Goal: Information Seeking & Learning: Learn about a topic

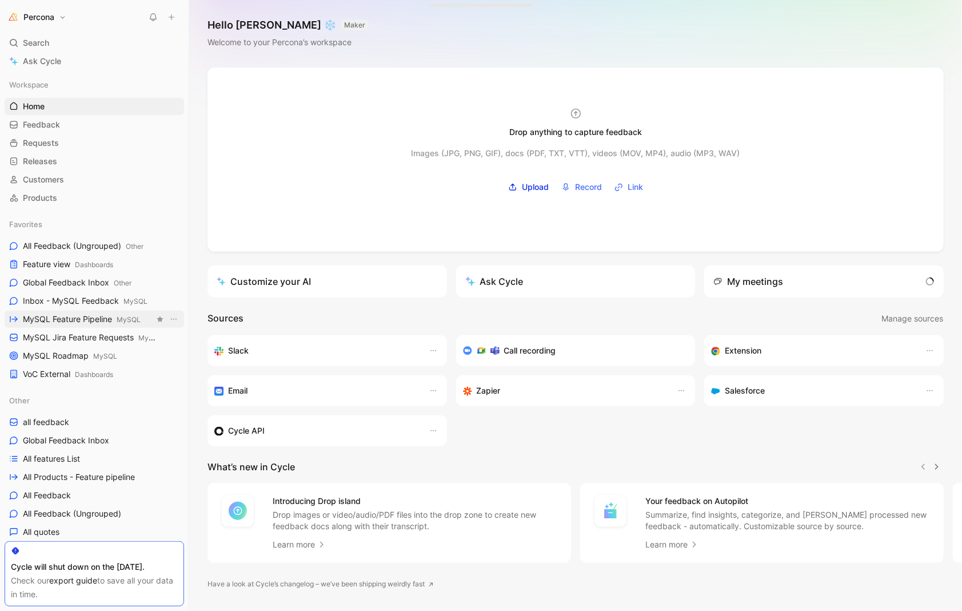
click at [65, 314] on span "MySQL Feature Pipeline MySQL" at bounding box center [82, 319] width 118 height 12
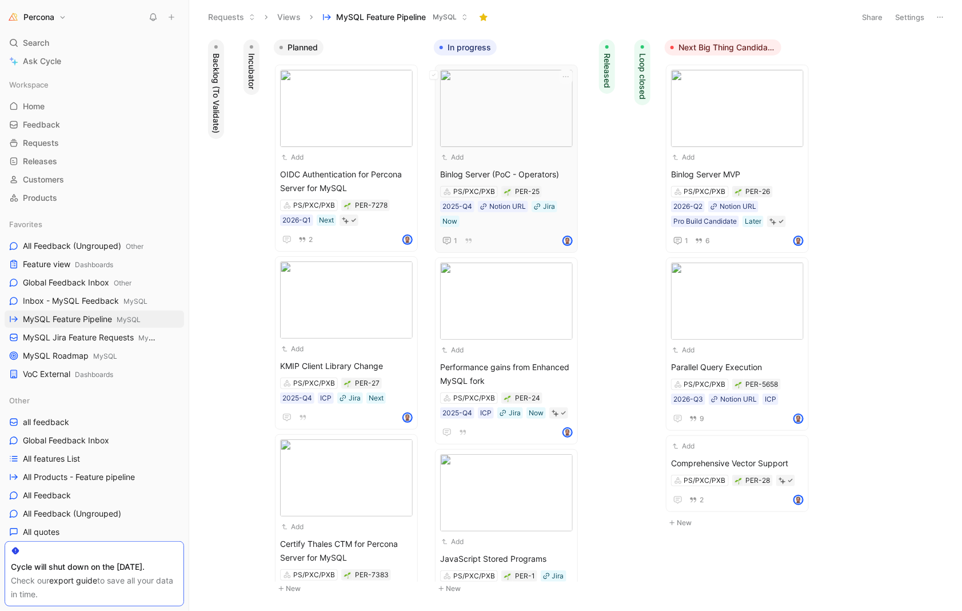
click at [494, 157] on div "Add" at bounding box center [499, 156] width 118 height 11
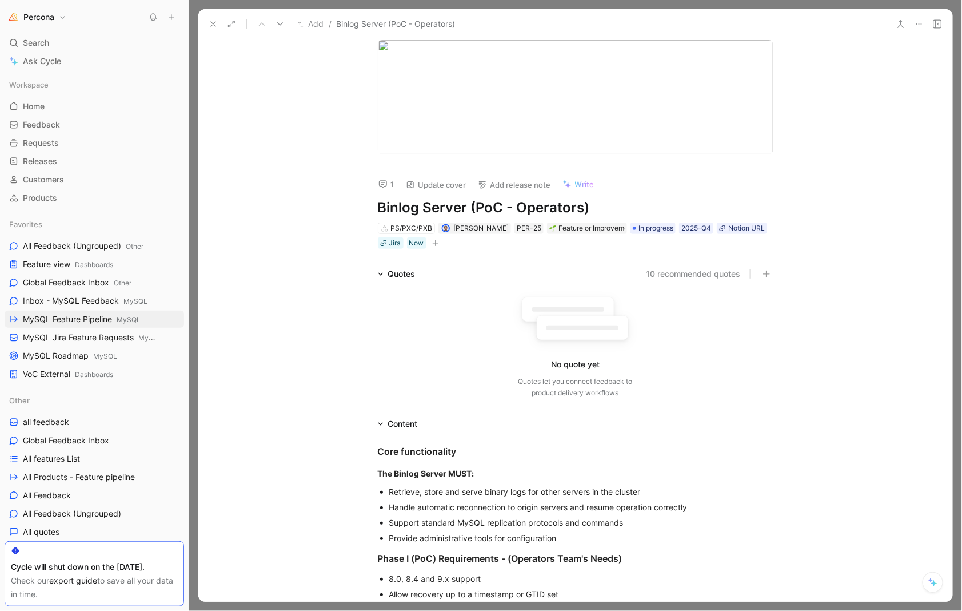
click at [214, 20] on icon at bounding box center [213, 23] width 9 height 9
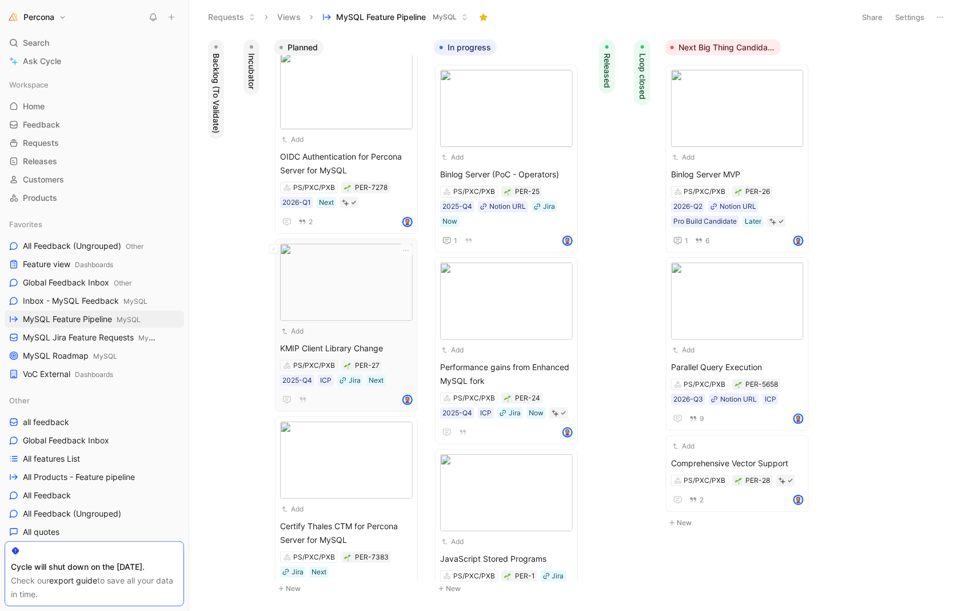
scroll to position [253, 0]
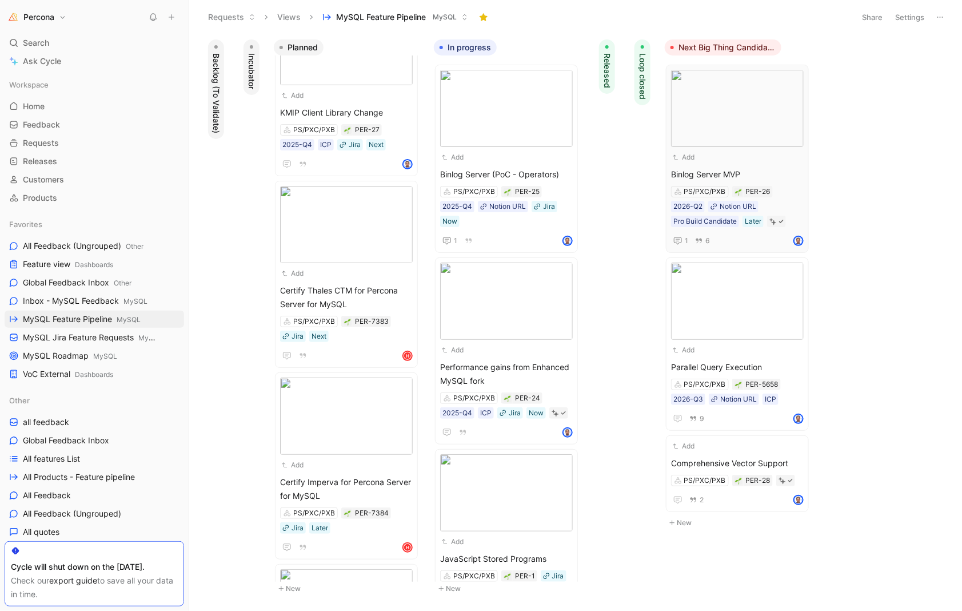
click at [711, 154] on div "Add" at bounding box center [730, 156] width 118 height 11
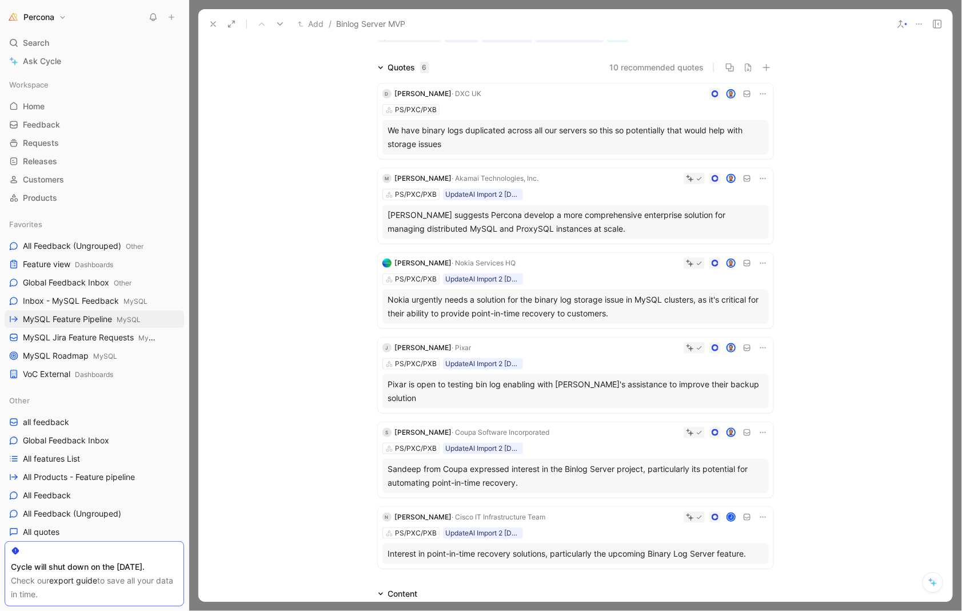
scroll to position [186, 0]
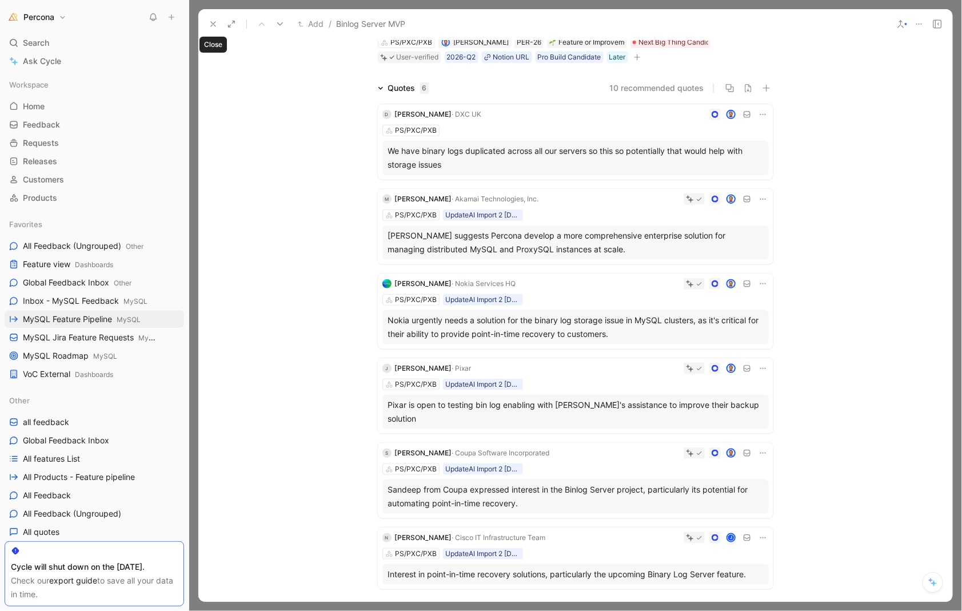
click at [210, 22] on icon at bounding box center [213, 23] width 9 height 9
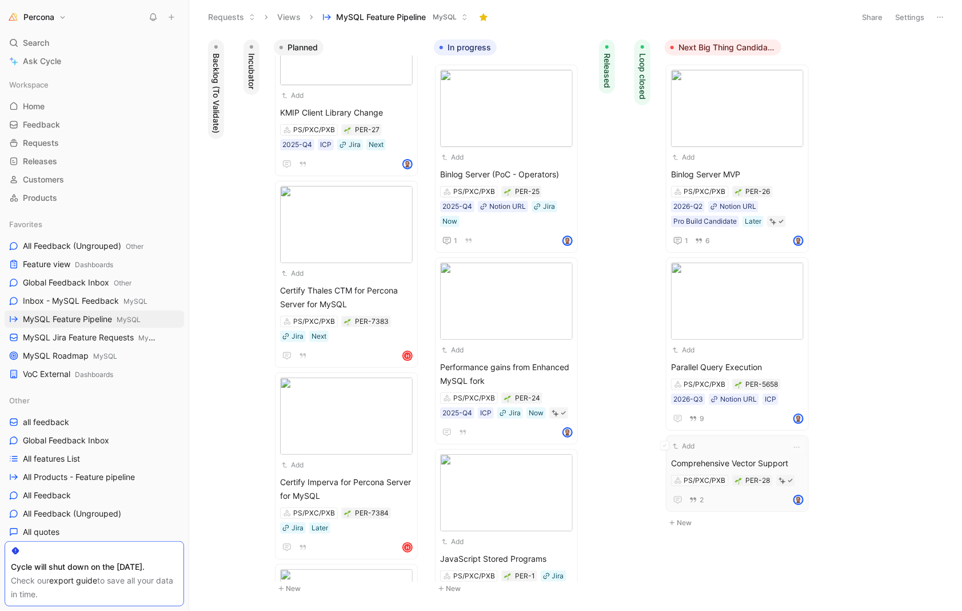
click at [765, 444] on div "Add" at bounding box center [730, 445] width 118 height 11
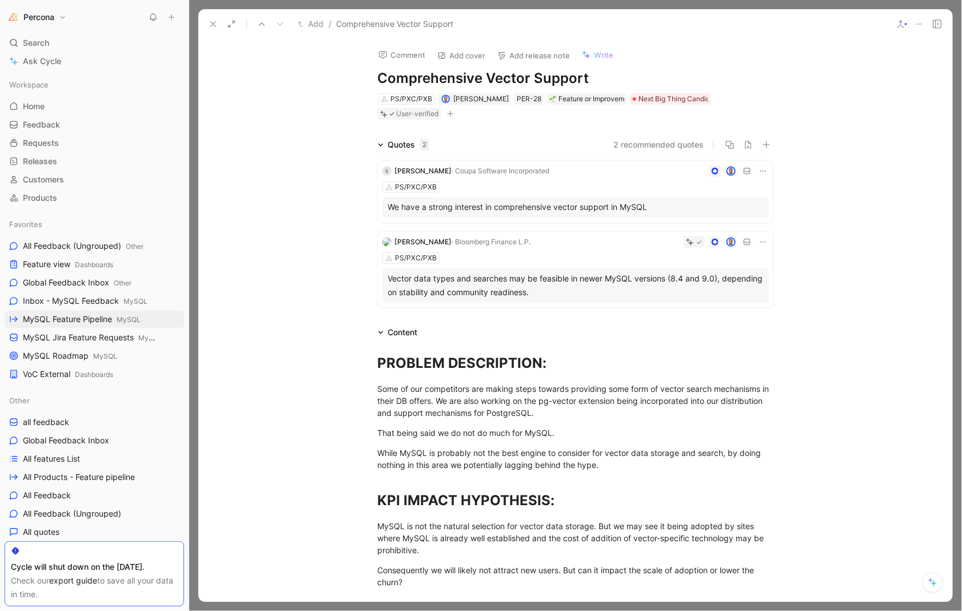
click at [216, 26] on icon at bounding box center [213, 23] width 9 height 9
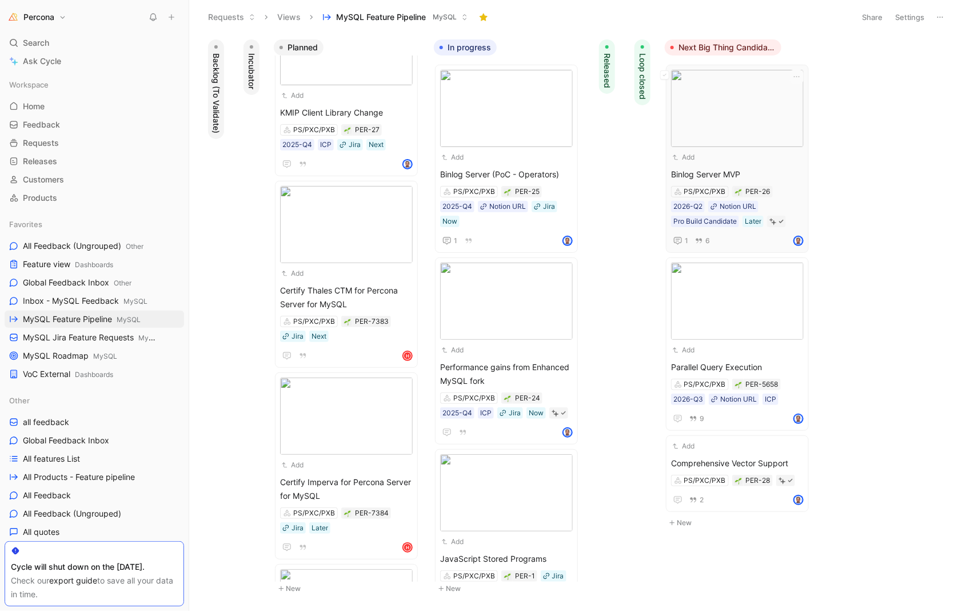
click at [745, 167] on span "Binlog Server MVP" at bounding box center [737, 174] width 133 height 14
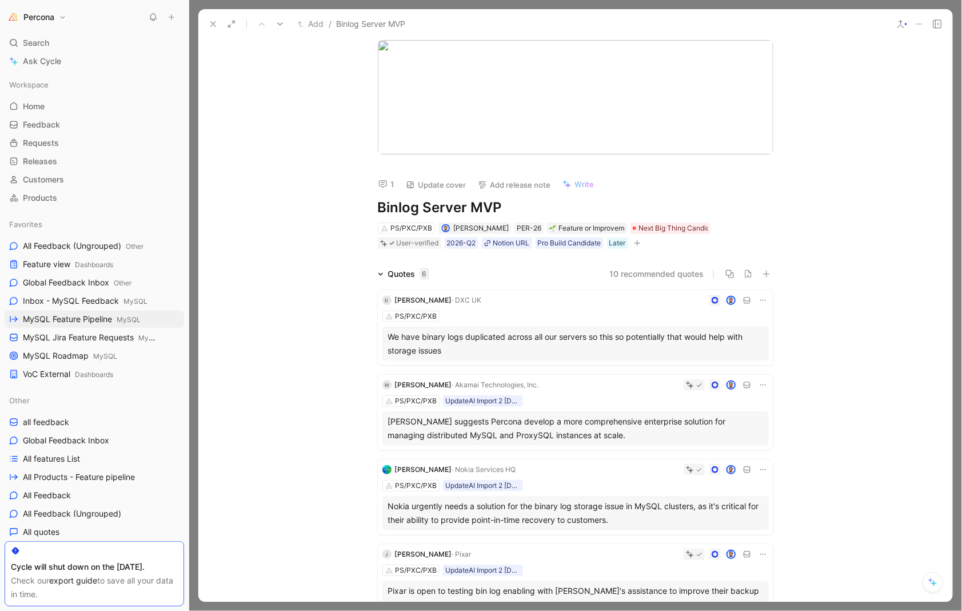
click at [216, 19] on icon at bounding box center [213, 23] width 9 height 9
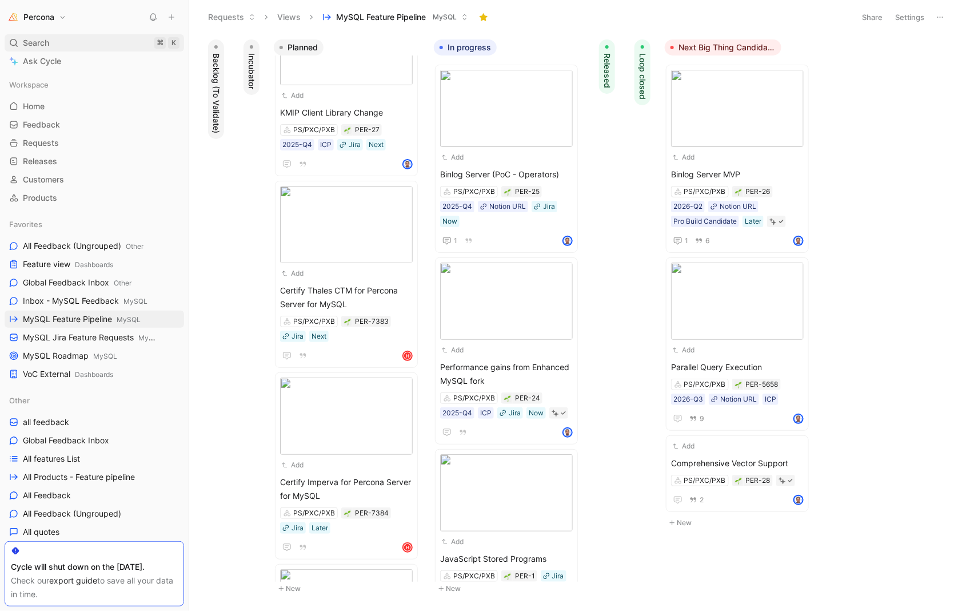
click at [63, 44] on div "Search ⌘ K" at bounding box center [95, 42] width 180 height 17
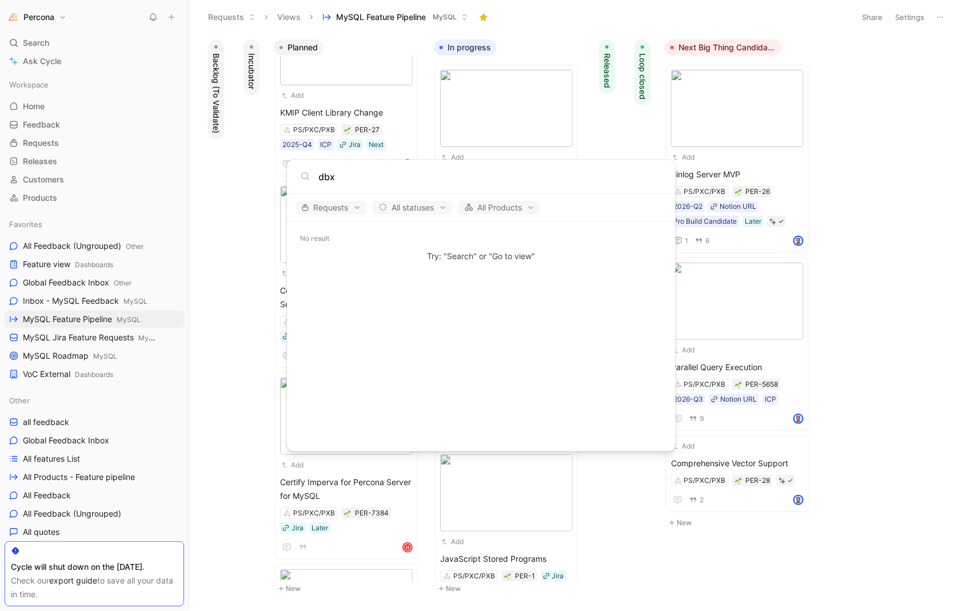
type input "dbx"
drag, startPoint x: 94, startPoint y: 202, endPoint x: 82, endPoint y: 193, distance: 14.6
click at [94, 202] on body "Percona Search ⌘ K Ask Cycle Workspace Home G then H Feedback G then F Requests…" at bounding box center [481, 305] width 962 height 611
click at [66, 187] on link "Customers" at bounding box center [95, 179] width 180 height 17
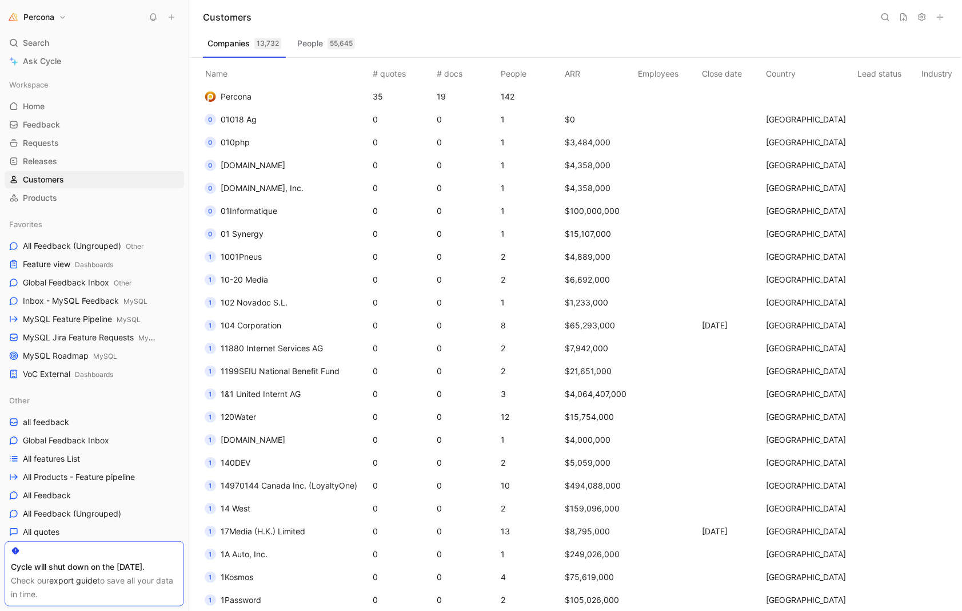
click at [887, 19] on use at bounding box center [885, 17] width 7 height 7
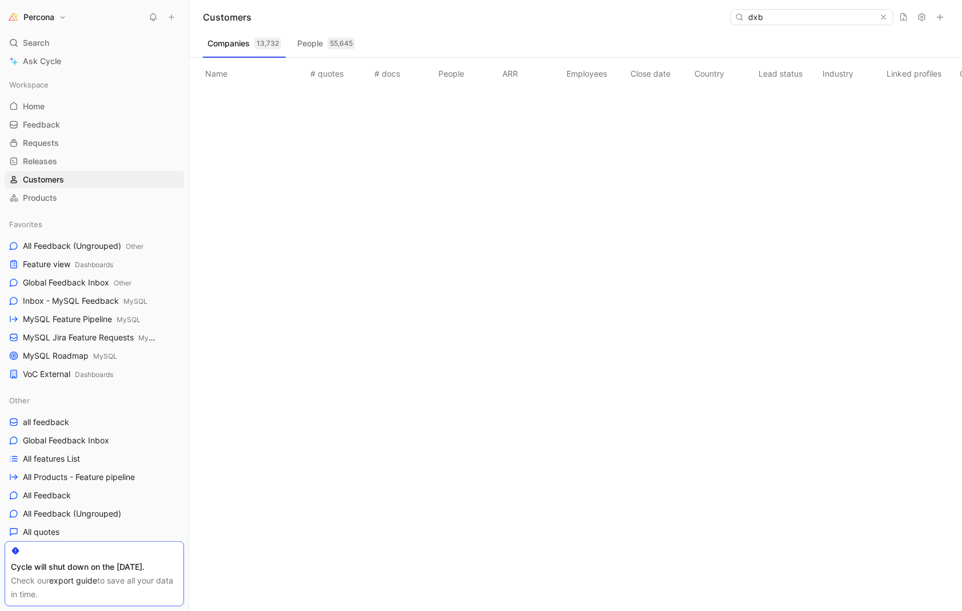
type input "dx"
